Goal: Navigation & Orientation: Go to known website

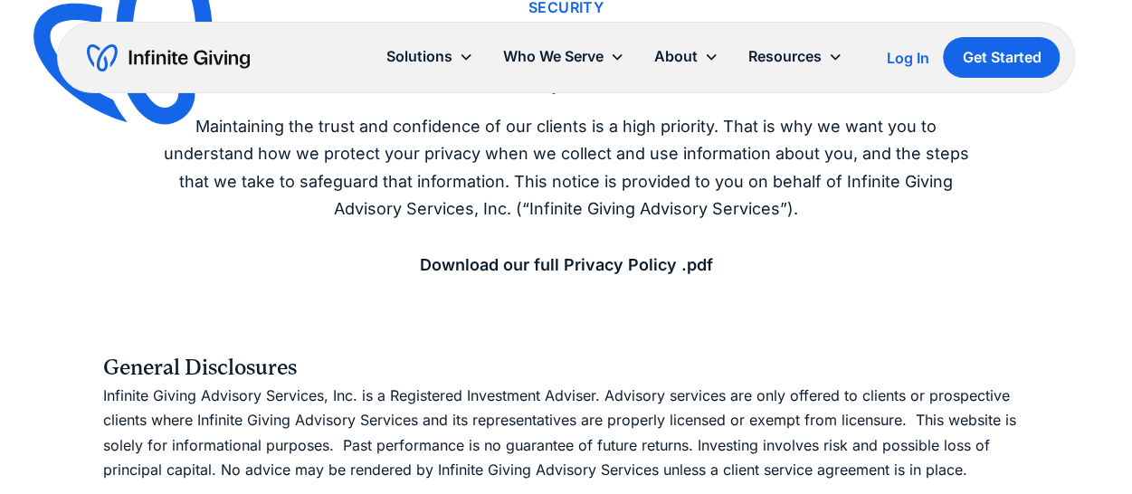
scroll to position [181, 0]
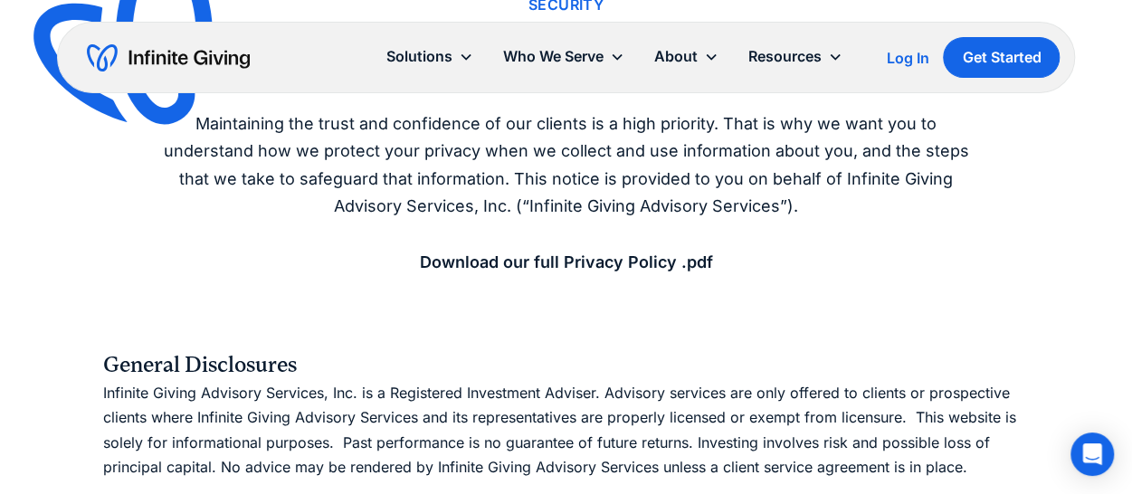
click at [548, 260] on strong "Download our full Privacy Policy .pdf" at bounding box center [566, 261] width 293 height 19
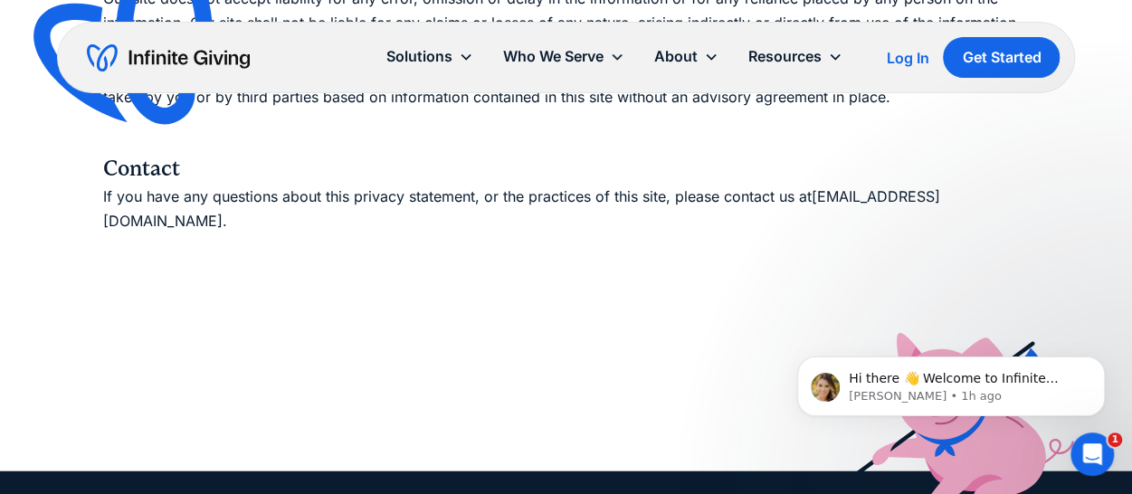
scroll to position [2080, 0]
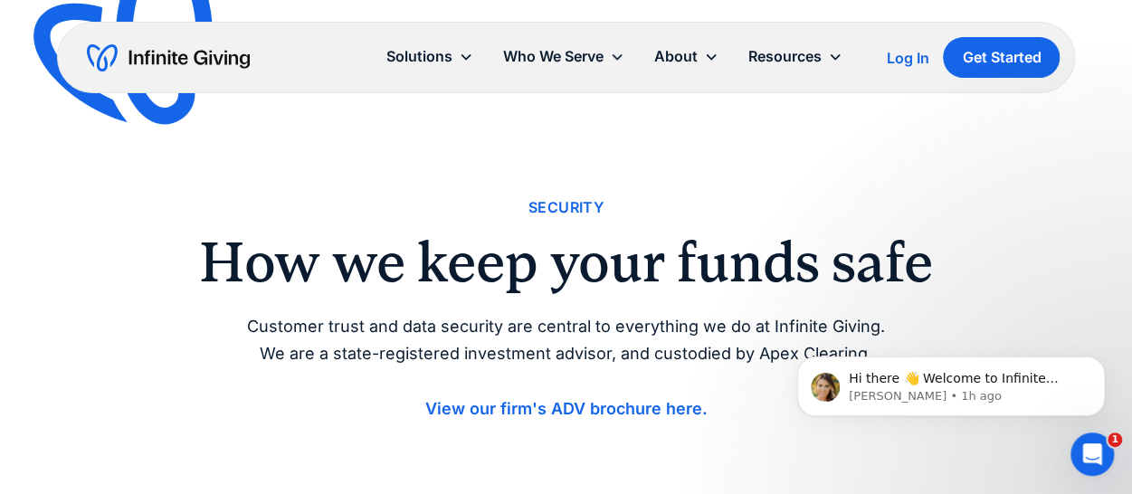
click at [923, 51] on div "Log In" at bounding box center [907, 58] width 43 height 14
